Goal: Transaction & Acquisition: Purchase product/service

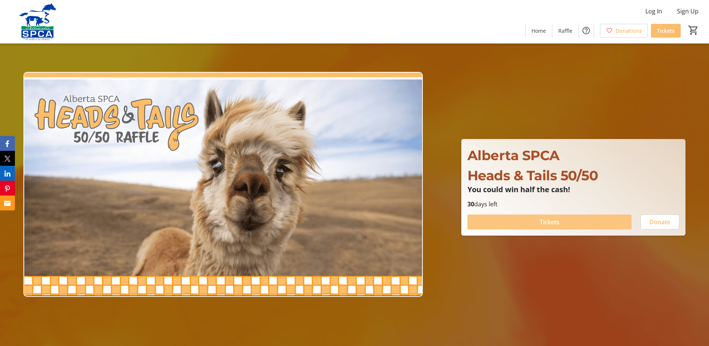
click at [574, 220] on span at bounding box center [550, 222] width 164 height 18
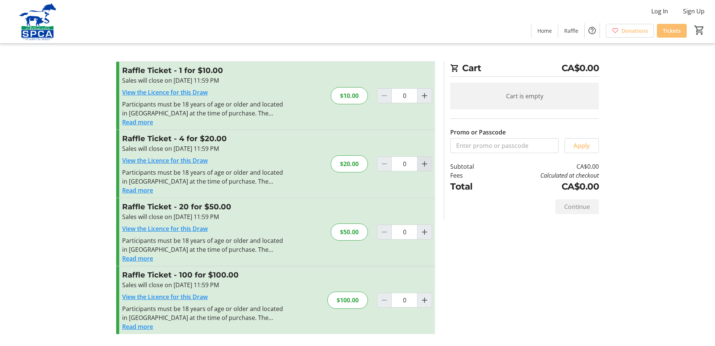
click at [424, 164] on mat-icon "Increment by one" at bounding box center [424, 163] width 9 height 9
type input "1"
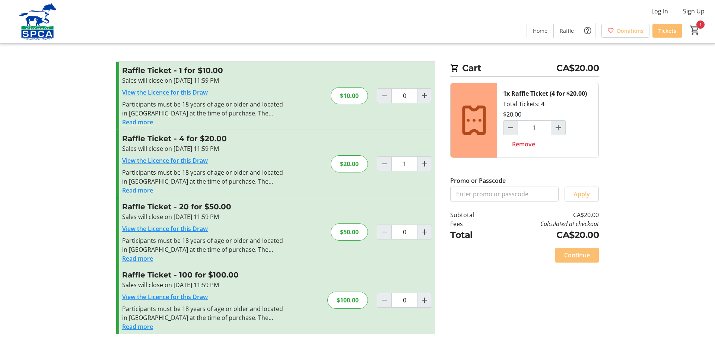
click at [577, 255] on span "Continue" at bounding box center [577, 255] width 26 height 9
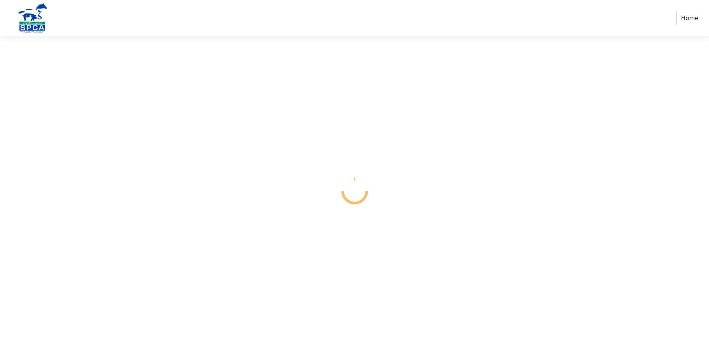
select select "CA"
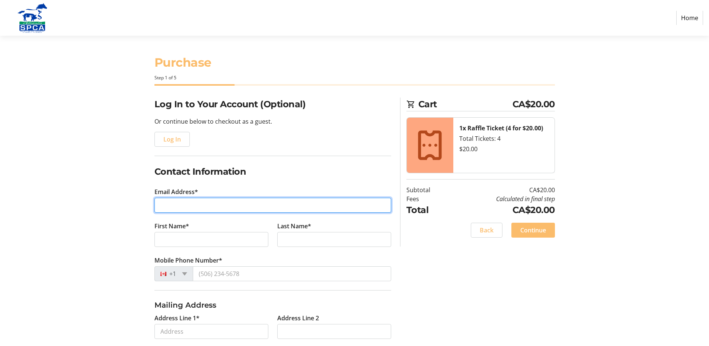
click at [195, 208] on input "Email Address*" at bounding box center [272, 205] width 237 height 15
type input "[EMAIL_ADDRESS][DOMAIN_NAME]"
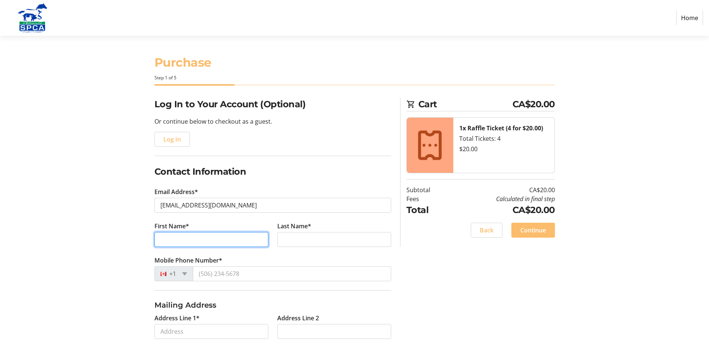
type input "Rod"
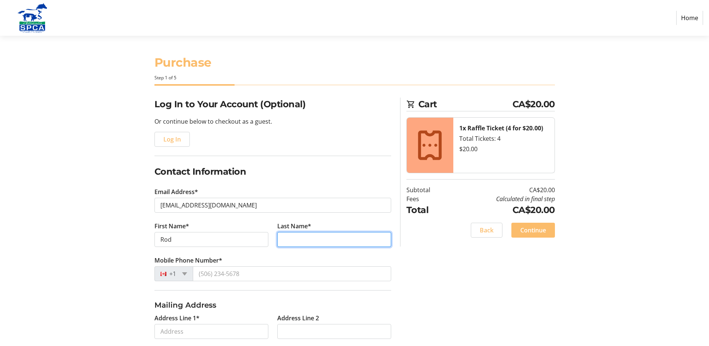
type input "[PERSON_NAME]"
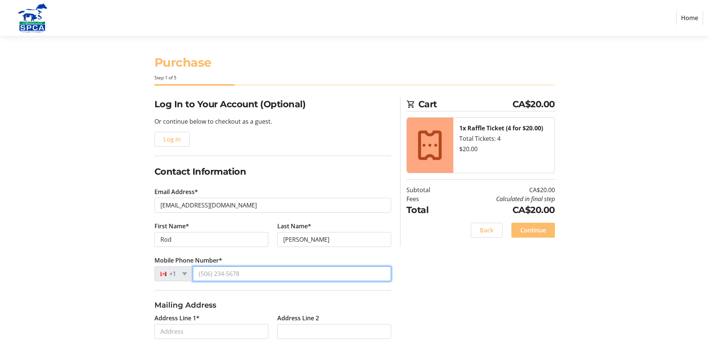
type input "[PHONE_NUMBER]"
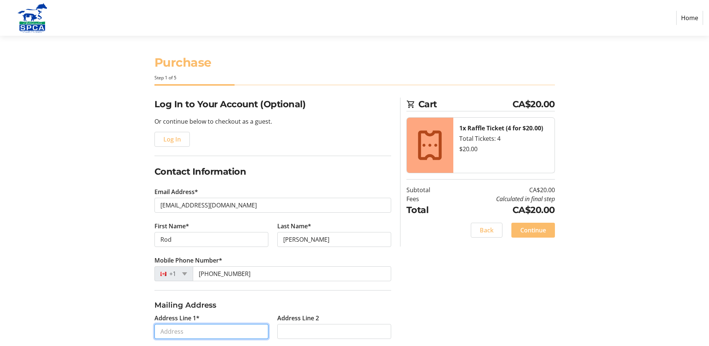
type input "[STREET_ADDRESS]"
type input "[GEOGRAPHIC_DATA]"
select select "AB"
type input "T1Y 2W1"
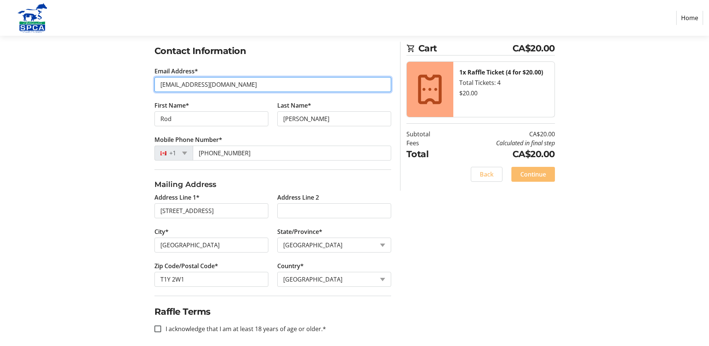
scroll to position [126, 0]
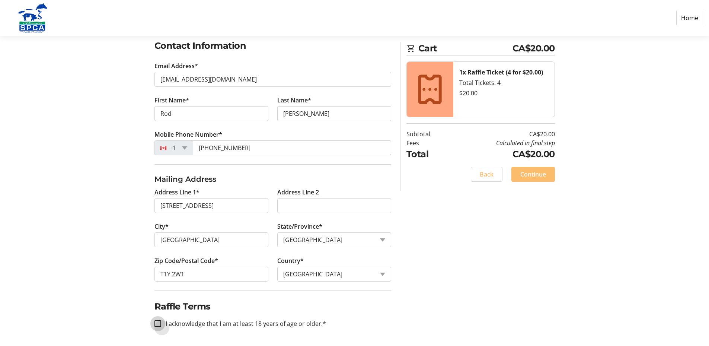
click at [160, 324] on input "I acknowledge that I am at least 18 years of age or older.*" at bounding box center [157, 323] width 7 height 7
checkbox input "true"
click at [530, 173] on span "Continue" at bounding box center [533, 174] width 26 height 9
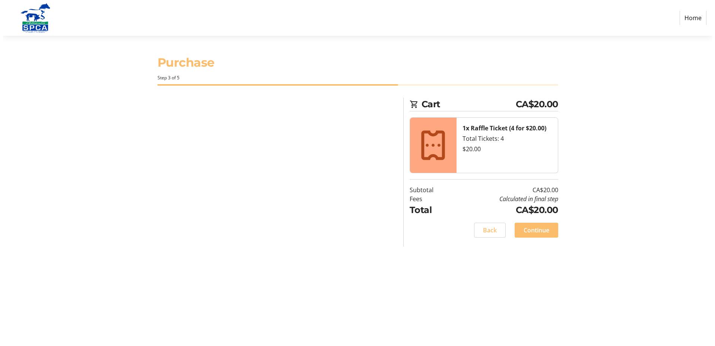
scroll to position [0, 0]
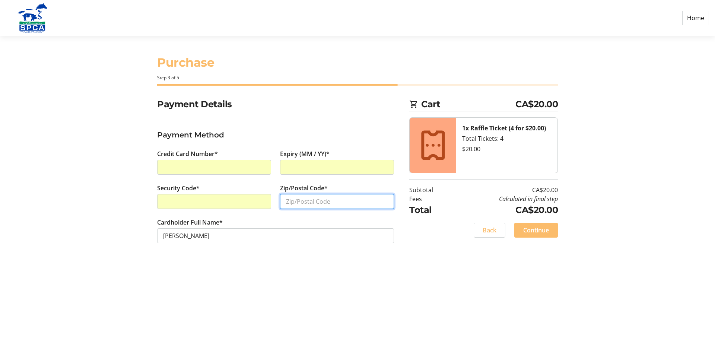
click at [302, 199] on input "Zip/Postal Code*" at bounding box center [337, 201] width 114 height 15
type input "T1Y2W1"
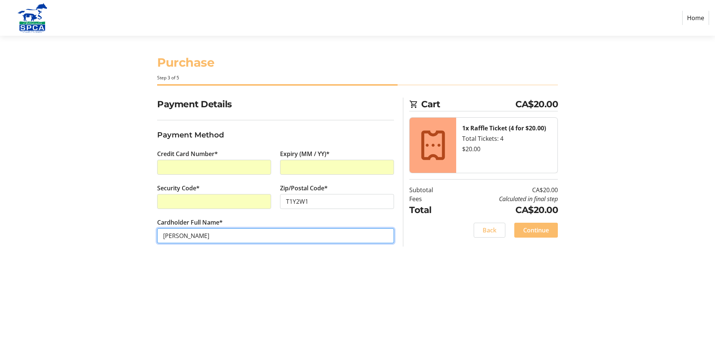
drag, startPoint x: 172, startPoint y: 237, endPoint x: 179, endPoint y: 237, distance: 7.1
click at [172, 237] on input "[PERSON_NAME]" at bounding box center [275, 235] width 237 height 15
type input "[PERSON_NAME]"
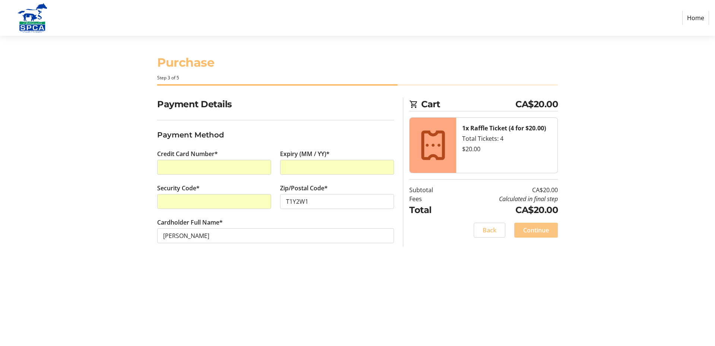
click at [528, 229] on span "Continue" at bounding box center [536, 230] width 26 height 9
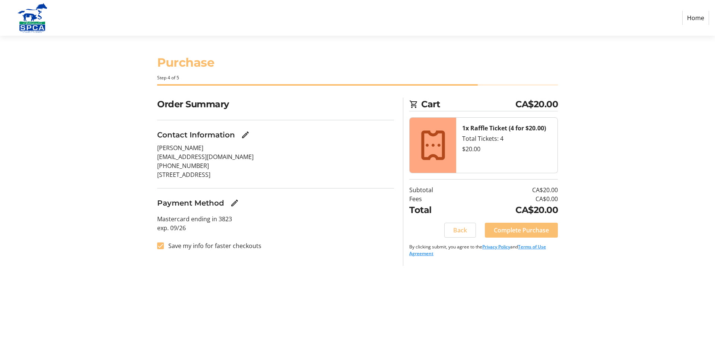
click at [524, 229] on span "Complete Purchase" at bounding box center [521, 230] width 55 height 9
